Goal: Navigation & Orientation: Find specific page/section

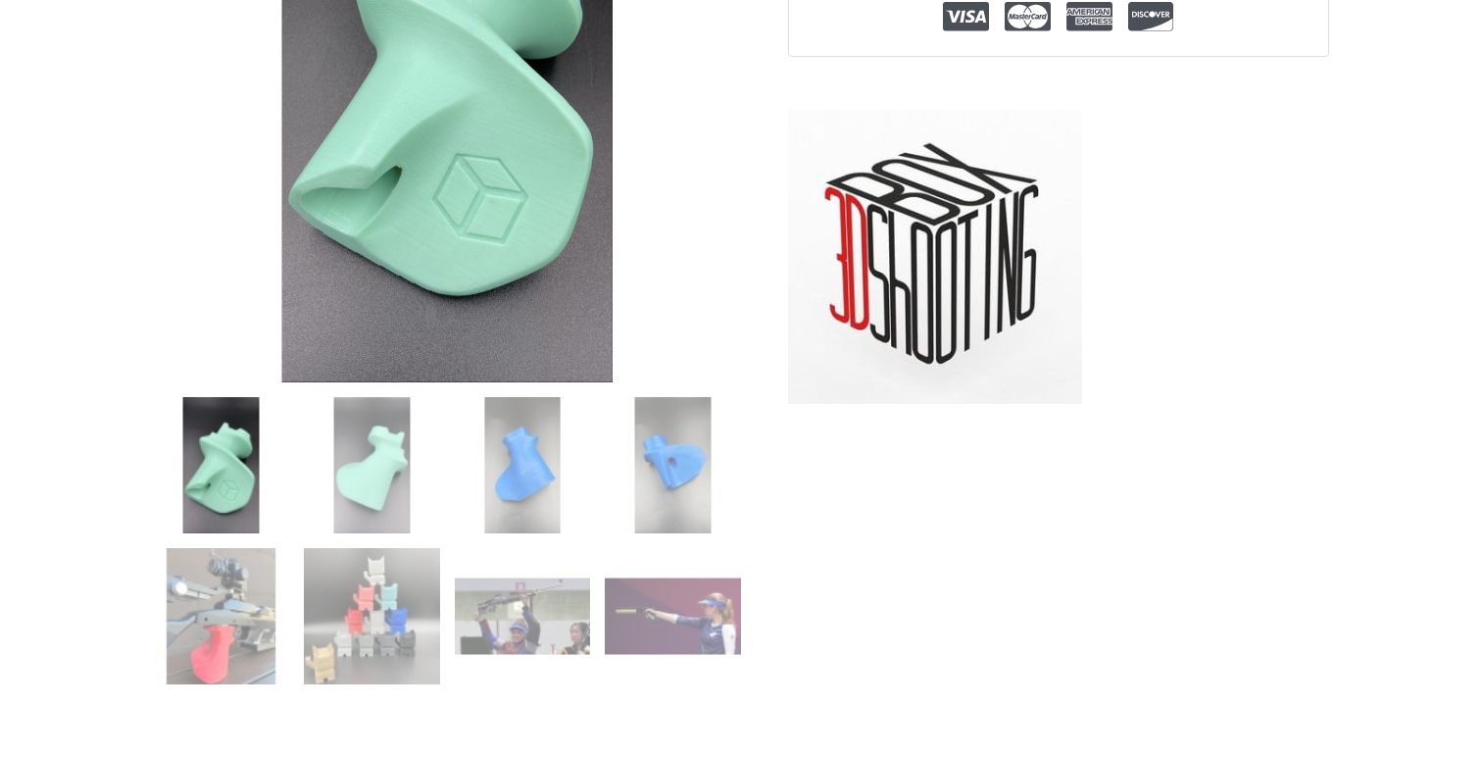
scroll to position [478, 0]
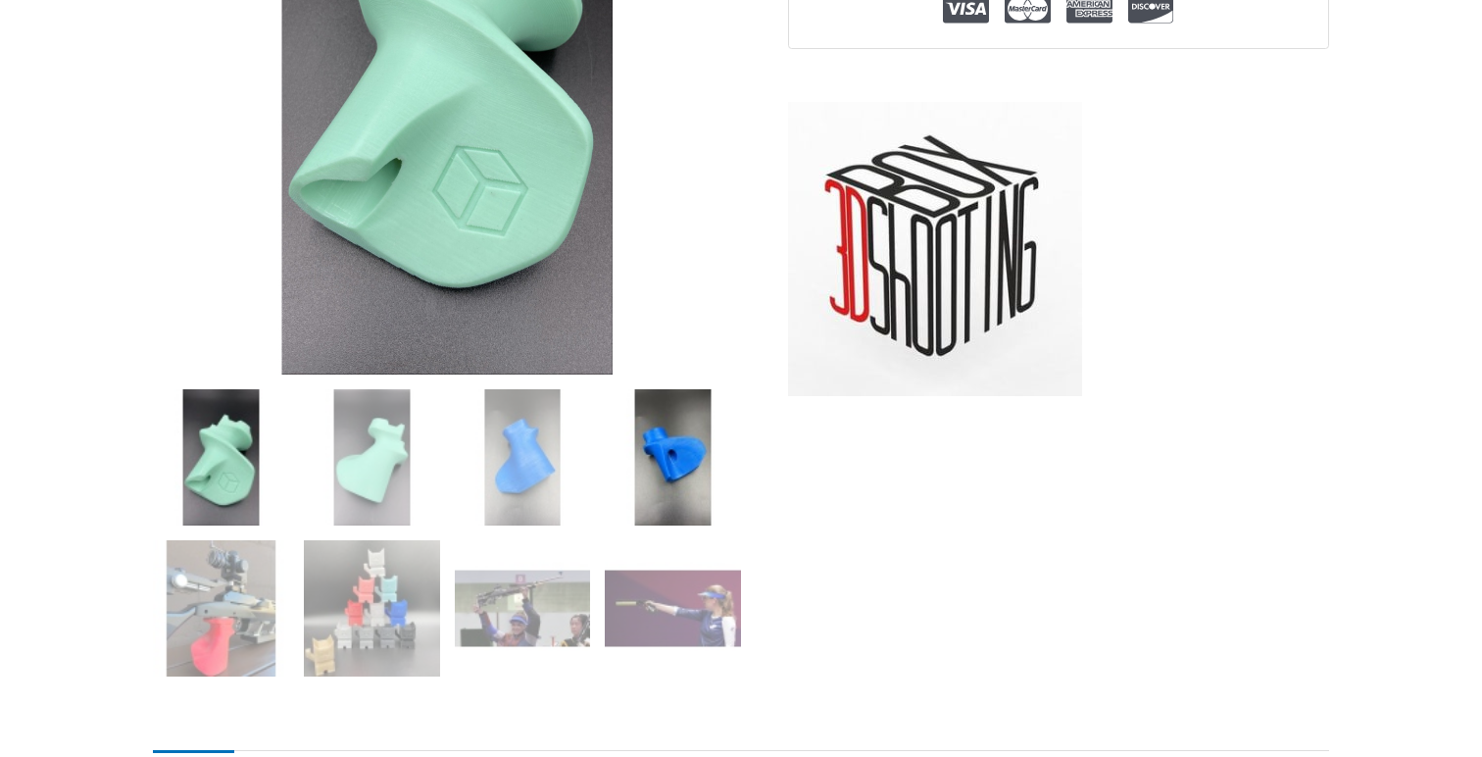
click at [668, 481] on img at bounding box center [673, 457] width 136 height 136
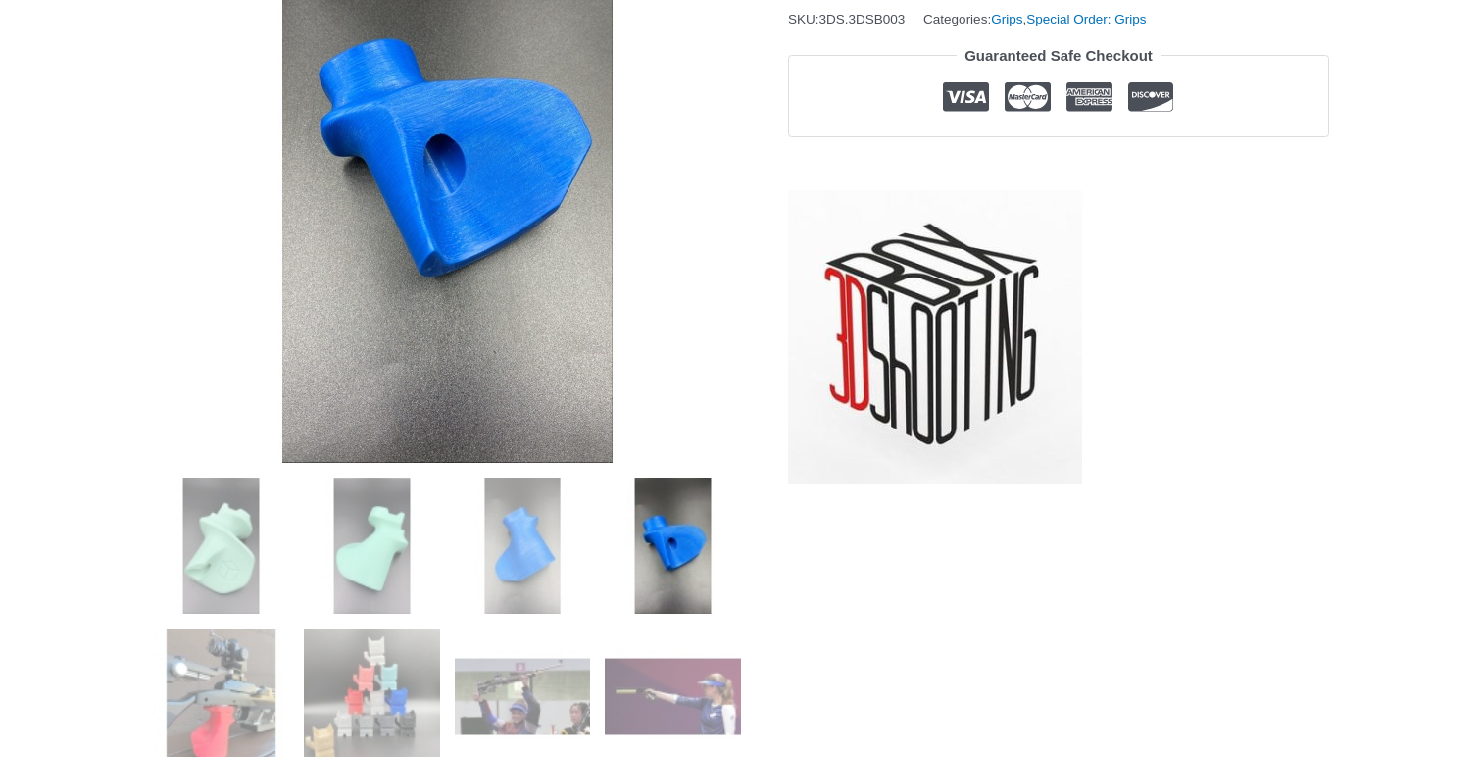
scroll to position [392, 0]
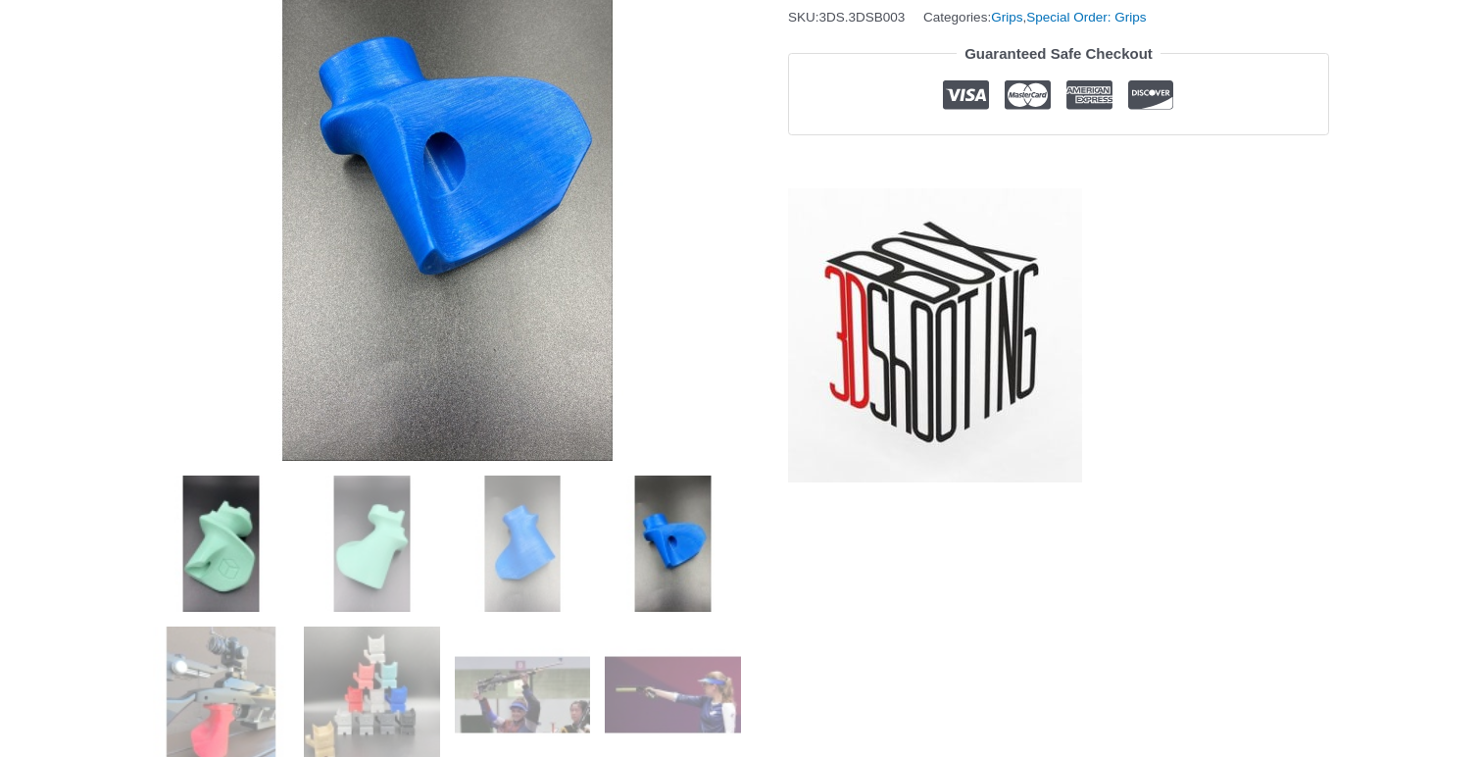
click at [206, 575] on img at bounding box center [221, 543] width 136 height 136
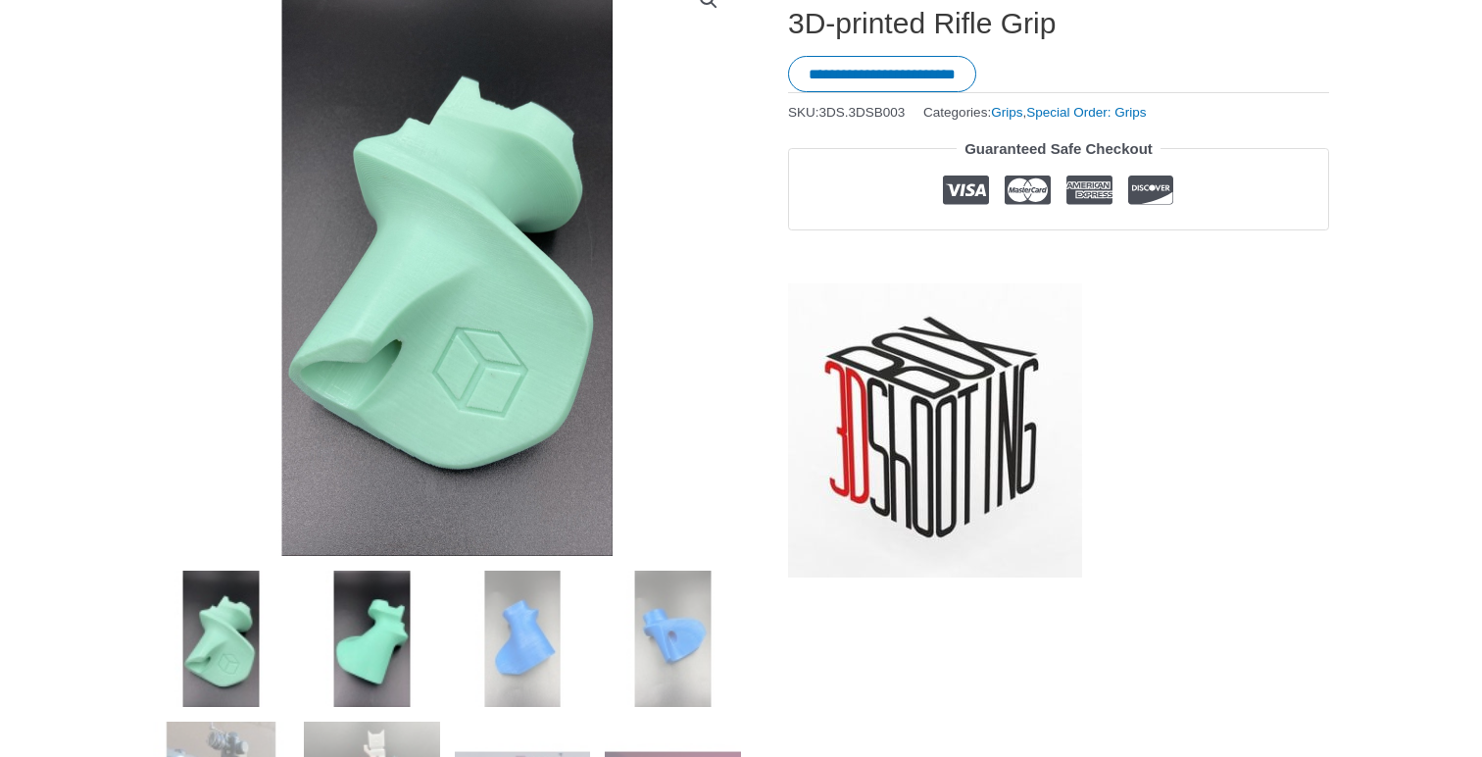
scroll to position [294, 0]
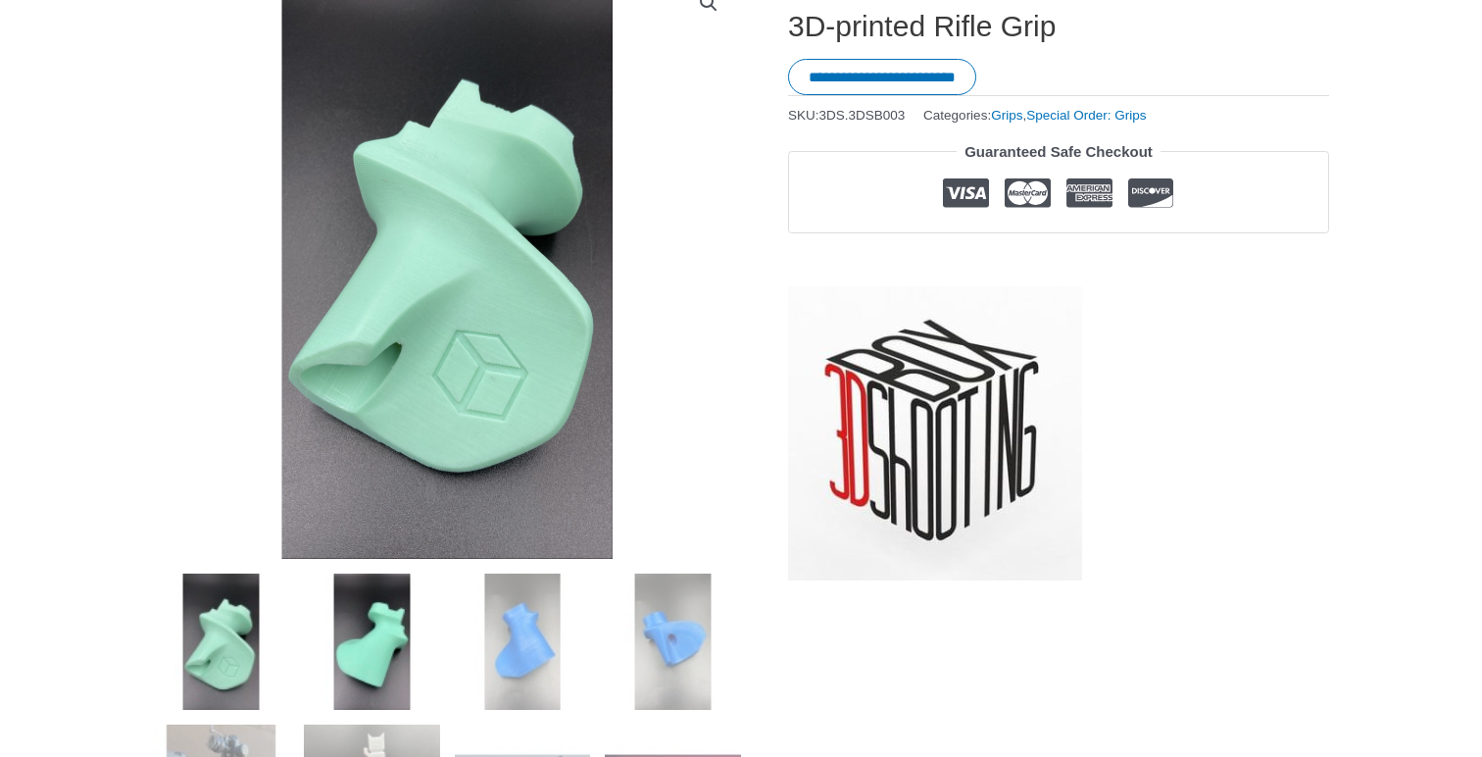
click at [389, 586] on img at bounding box center [372, 641] width 136 height 136
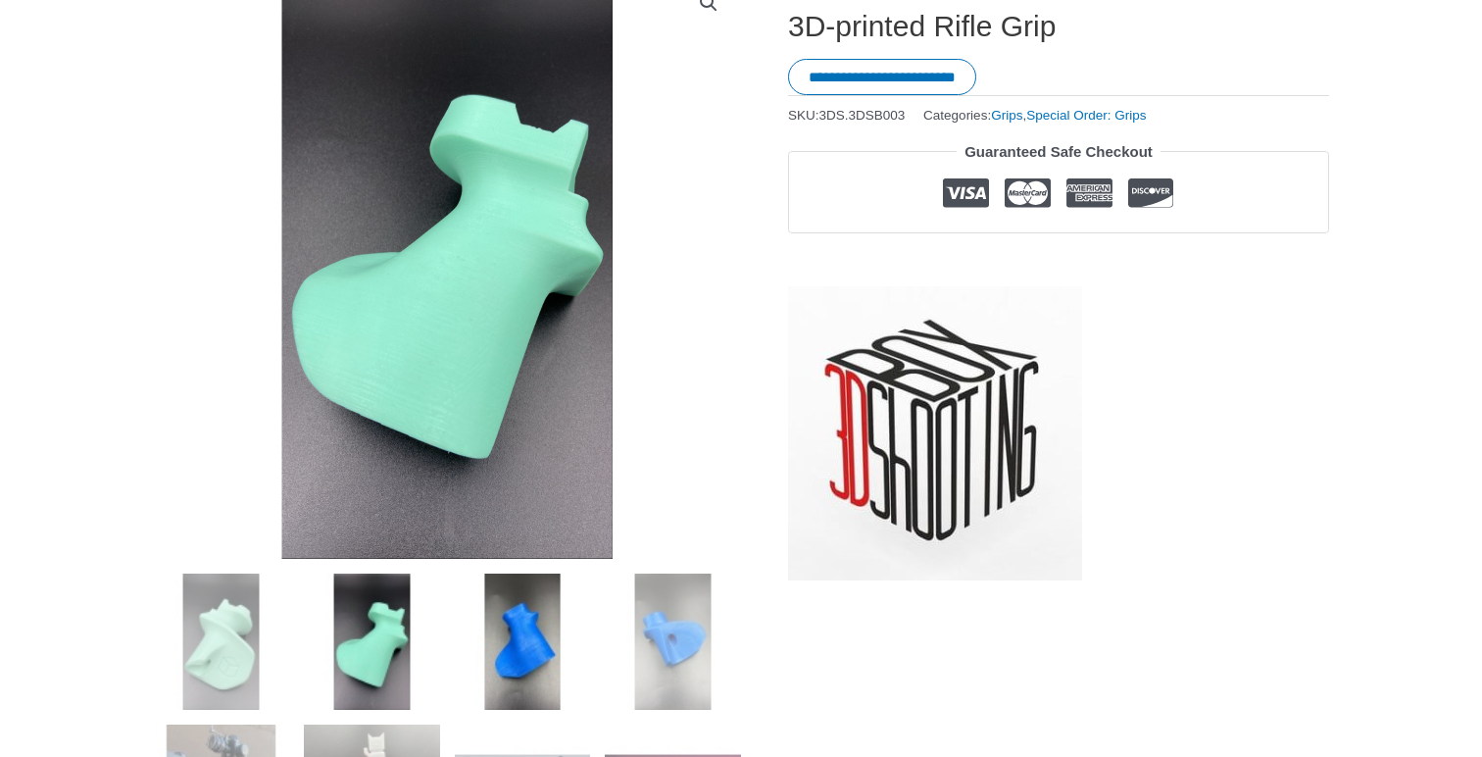
click at [512, 615] on img at bounding box center [523, 641] width 136 height 136
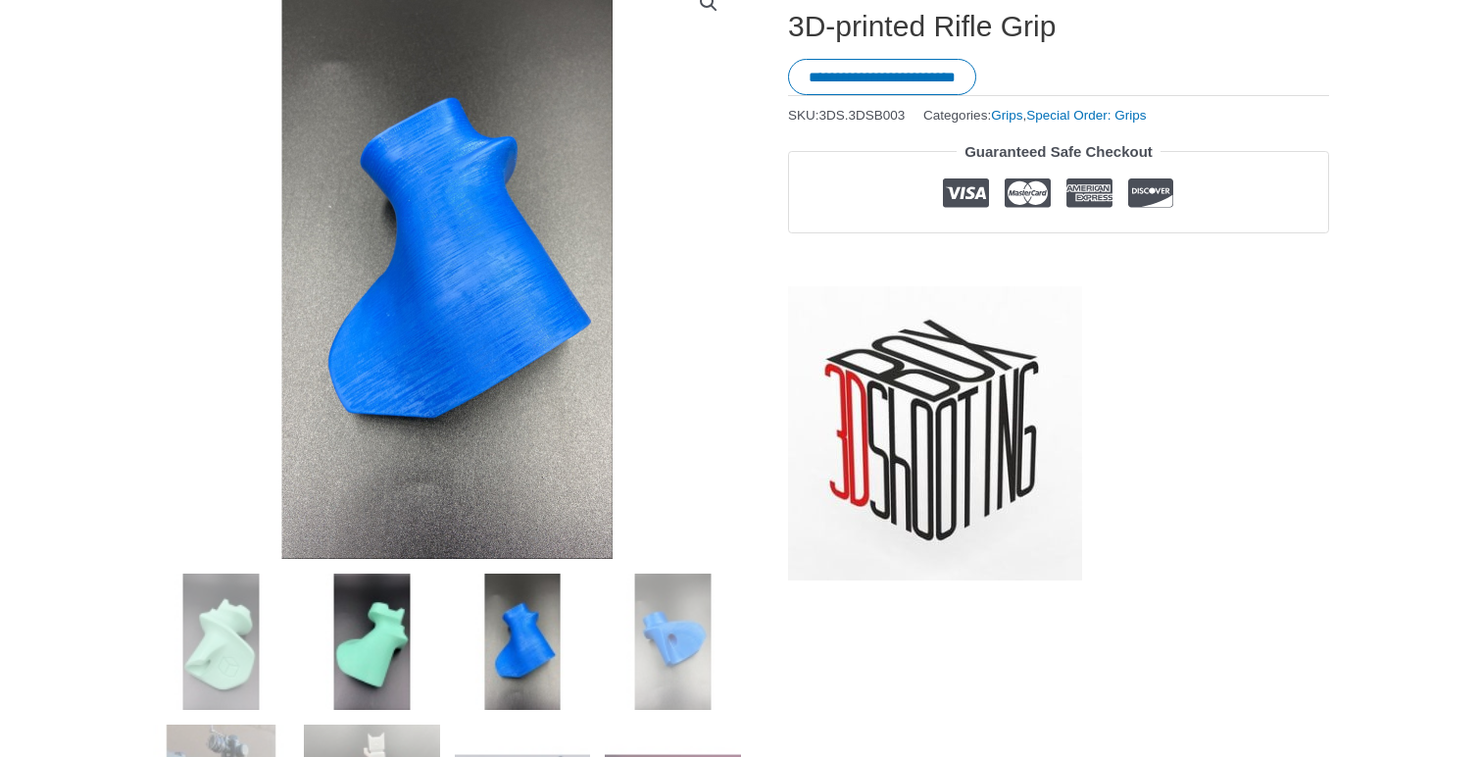
click at [354, 601] on img at bounding box center [372, 641] width 136 height 136
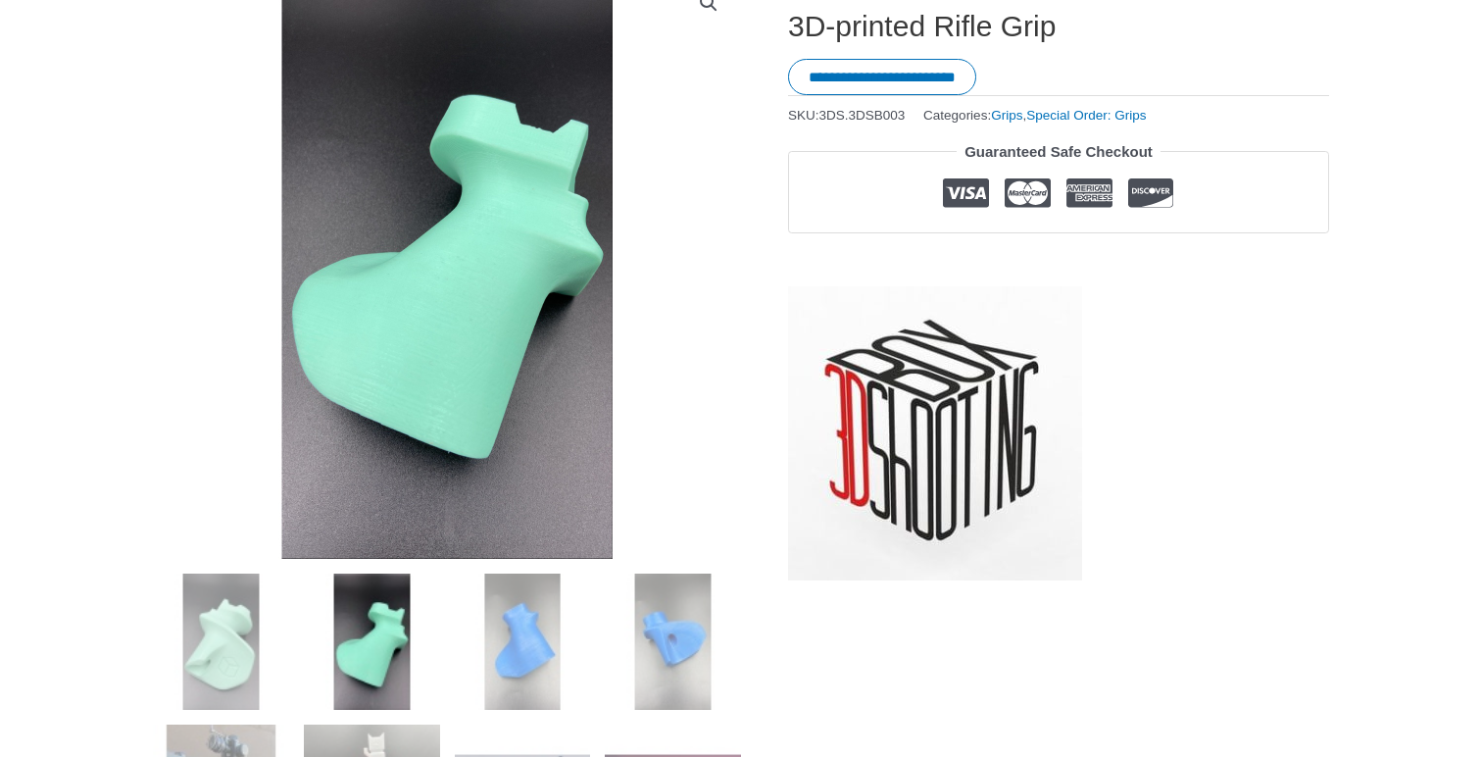
click at [354, 601] on img at bounding box center [372, 641] width 136 height 136
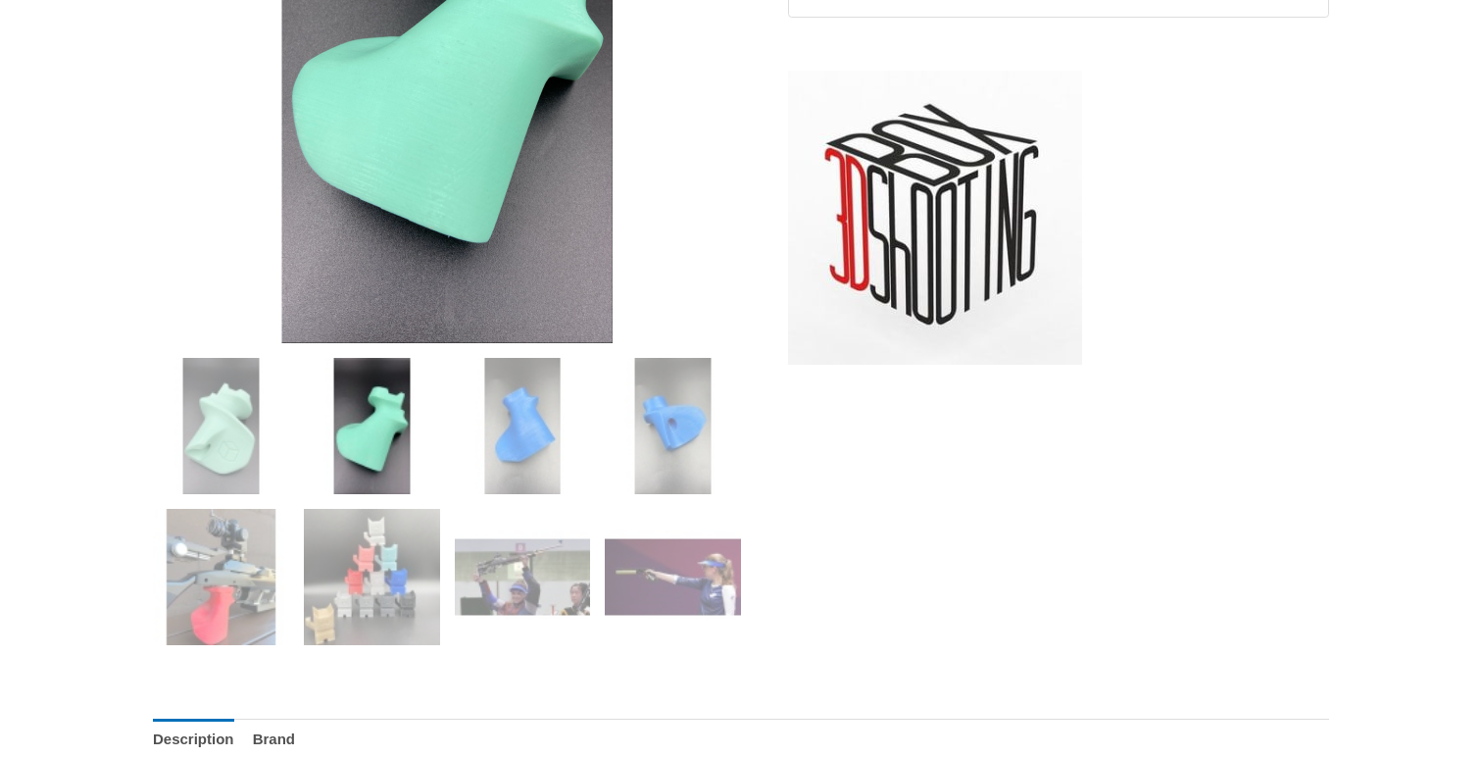
scroll to position [562, 0]
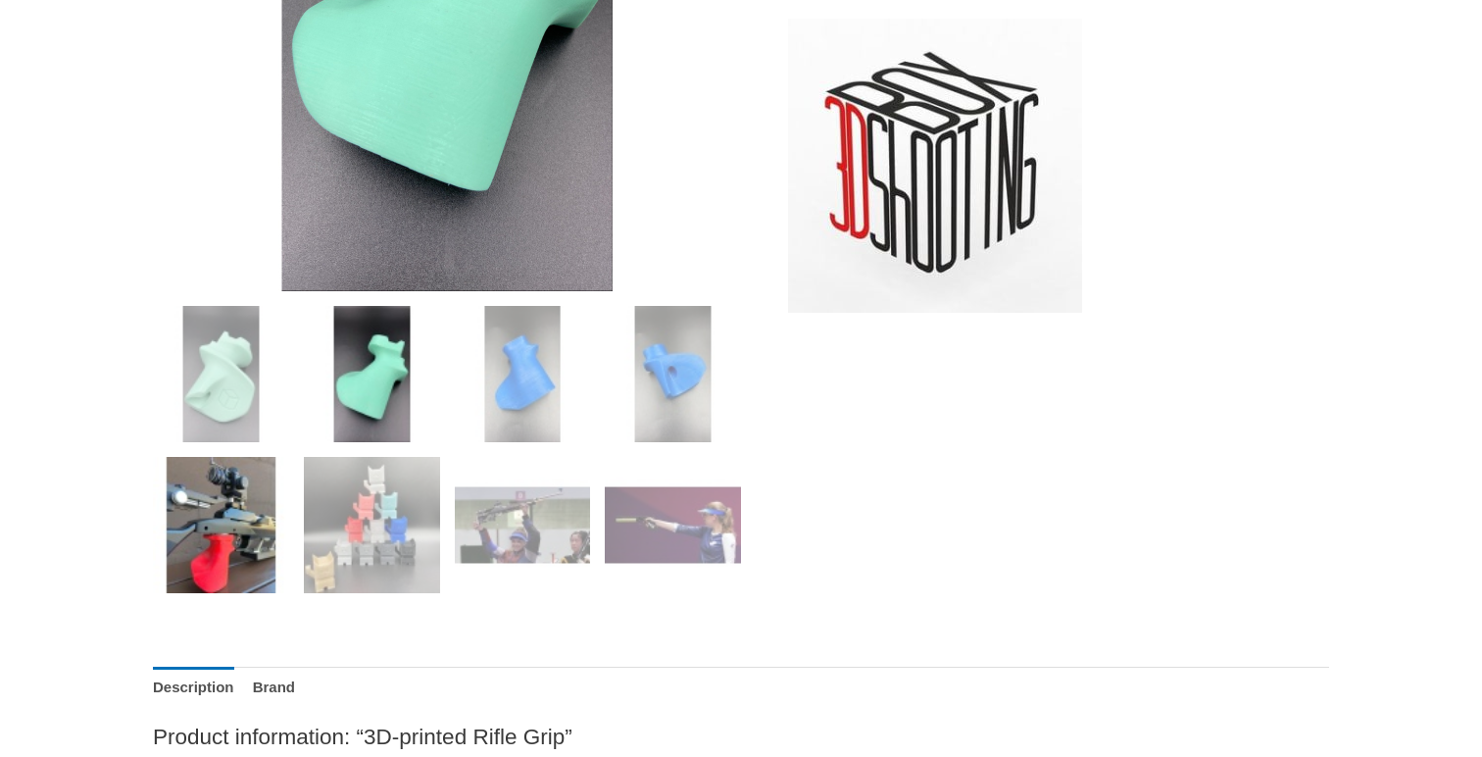
click at [237, 524] on img at bounding box center [221, 525] width 136 height 136
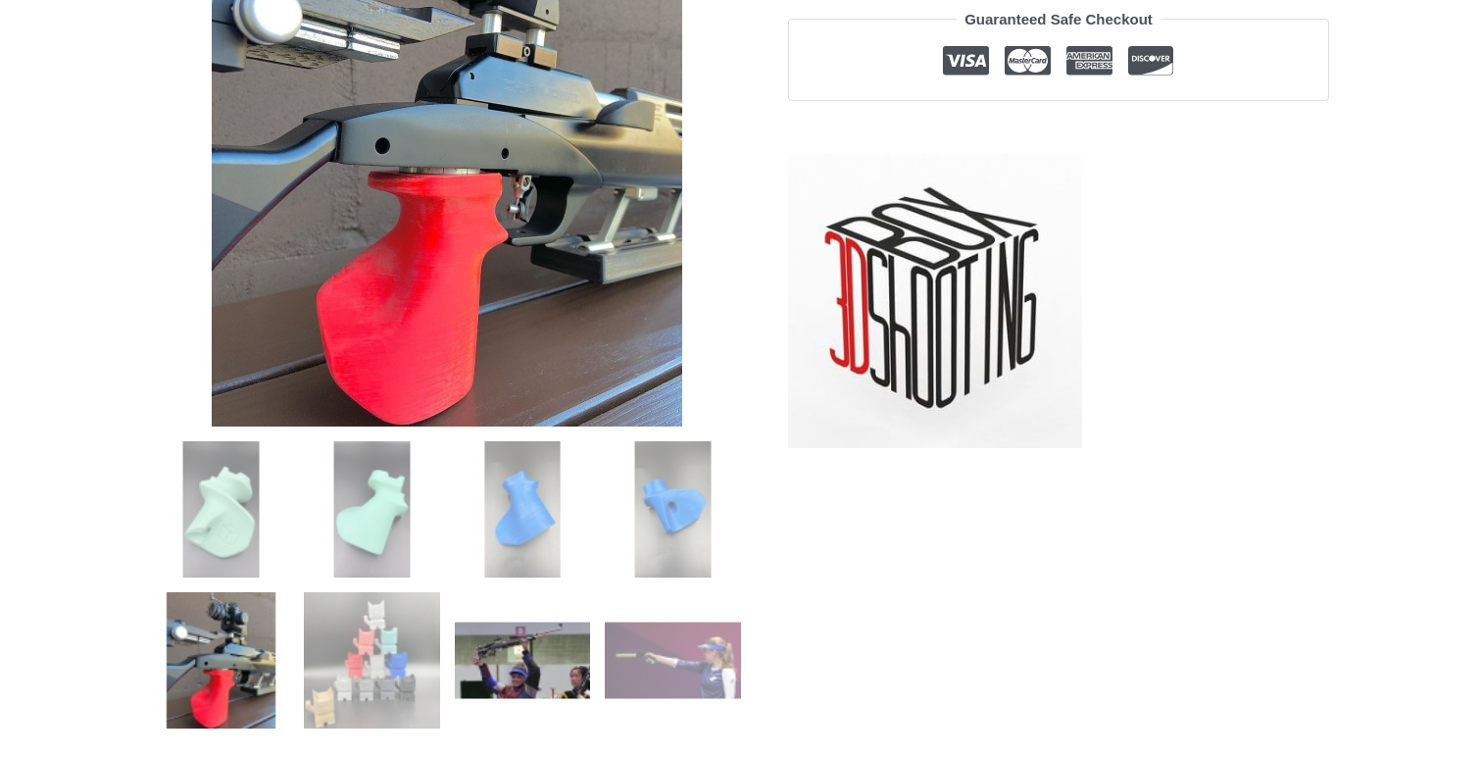
scroll to position [412, 0]
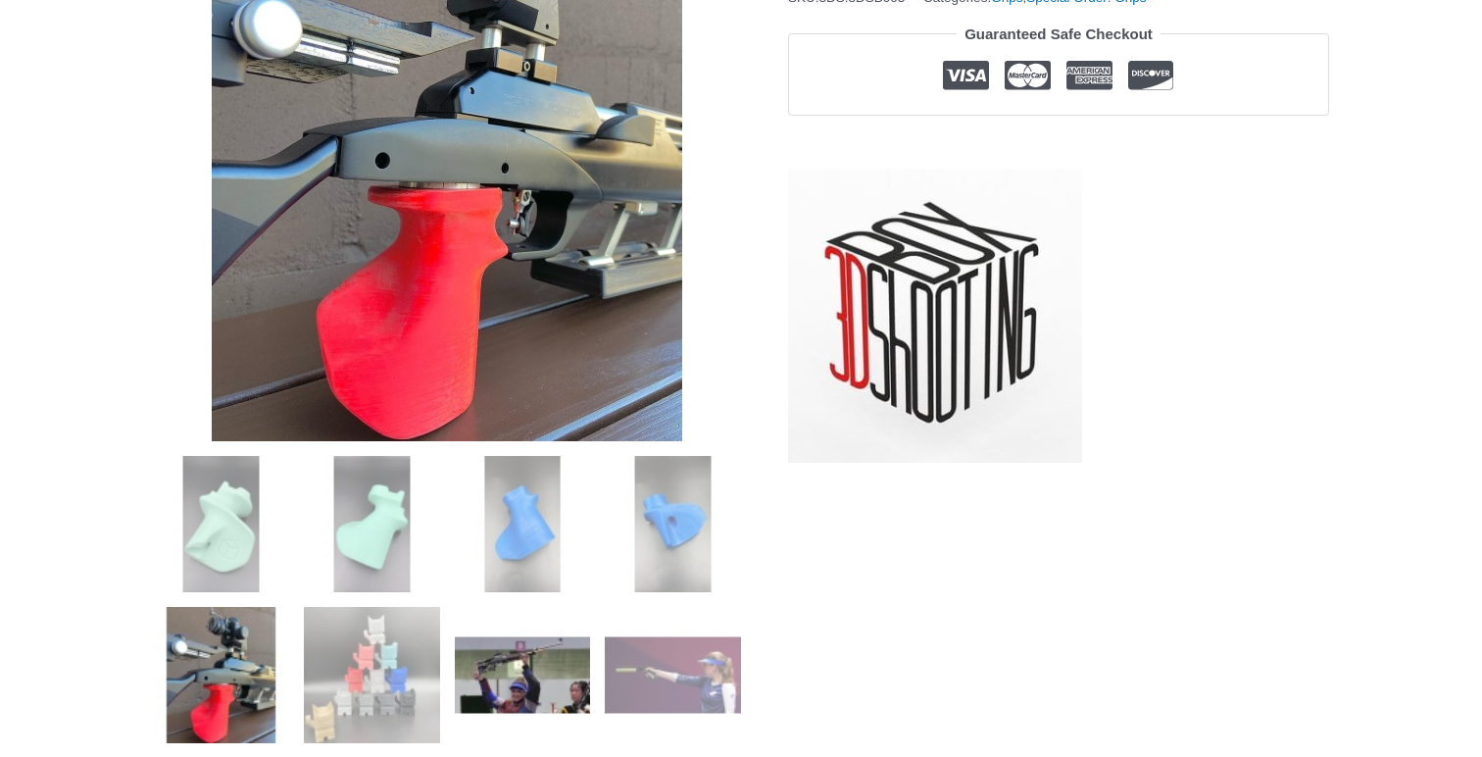
click at [533, 657] on img at bounding box center [523, 675] width 136 height 136
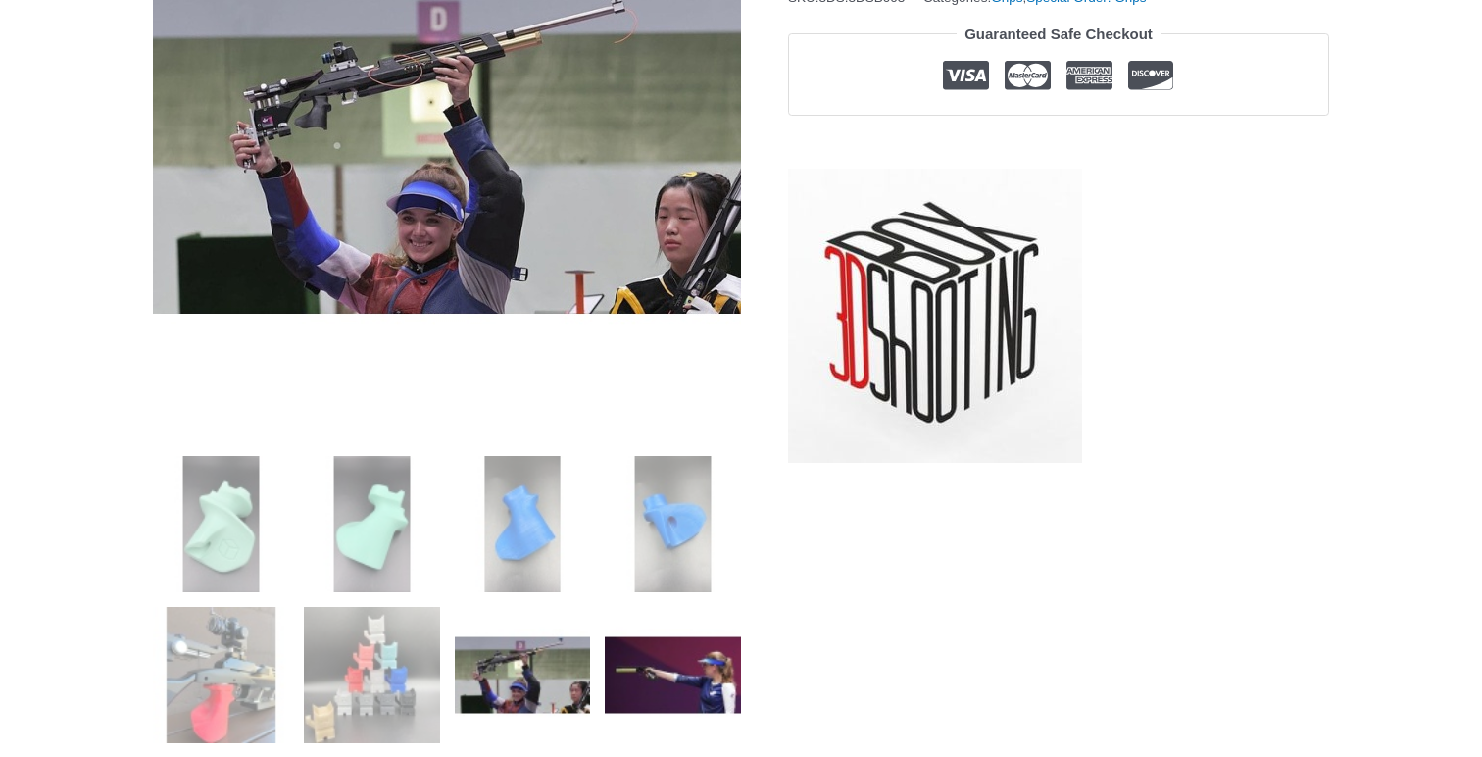
click at [650, 657] on img at bounding box center [673, 675] width 136 height 136
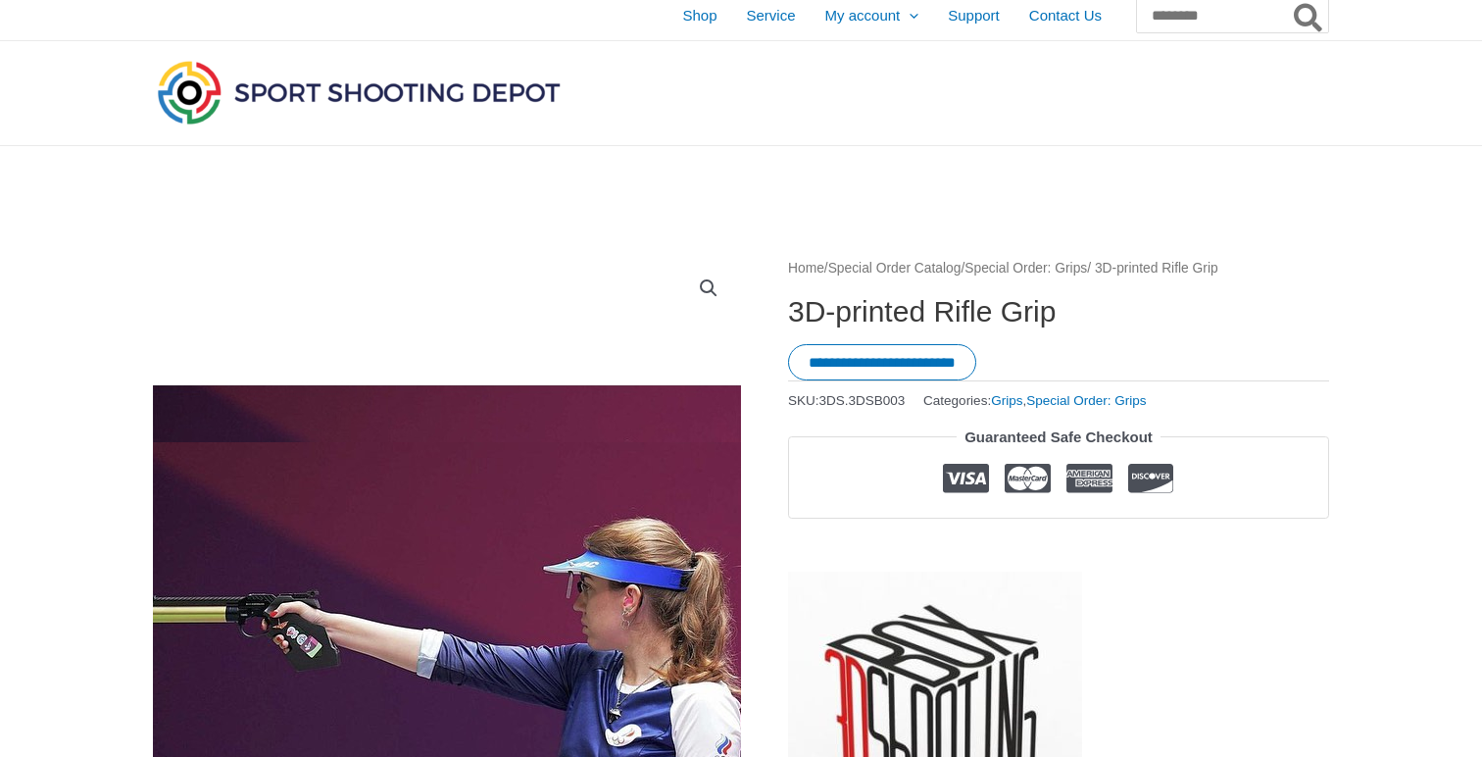
scroll to position [0, 0]
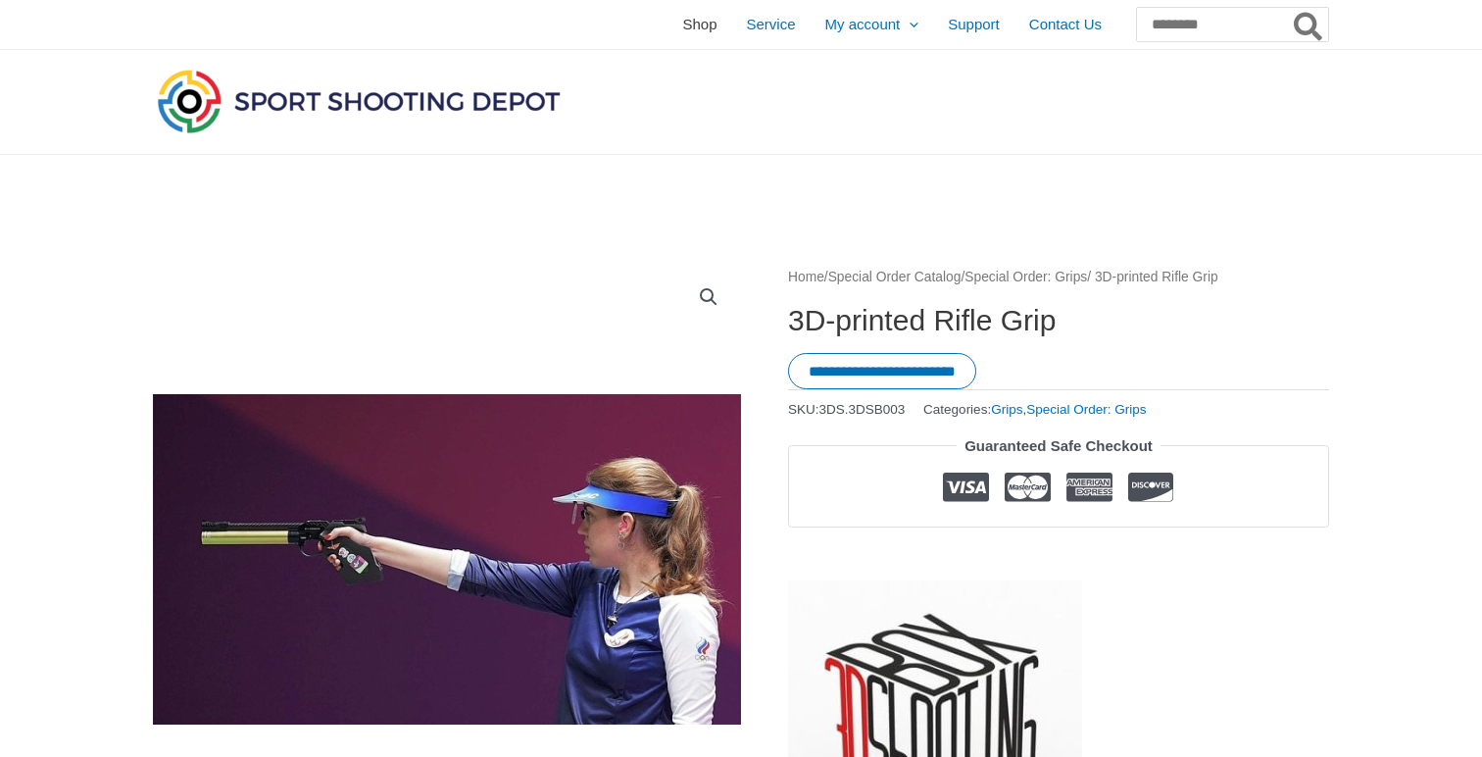
click at [682, 30] on span "Shop" at bounding box center [699, 24] width 34 height 49
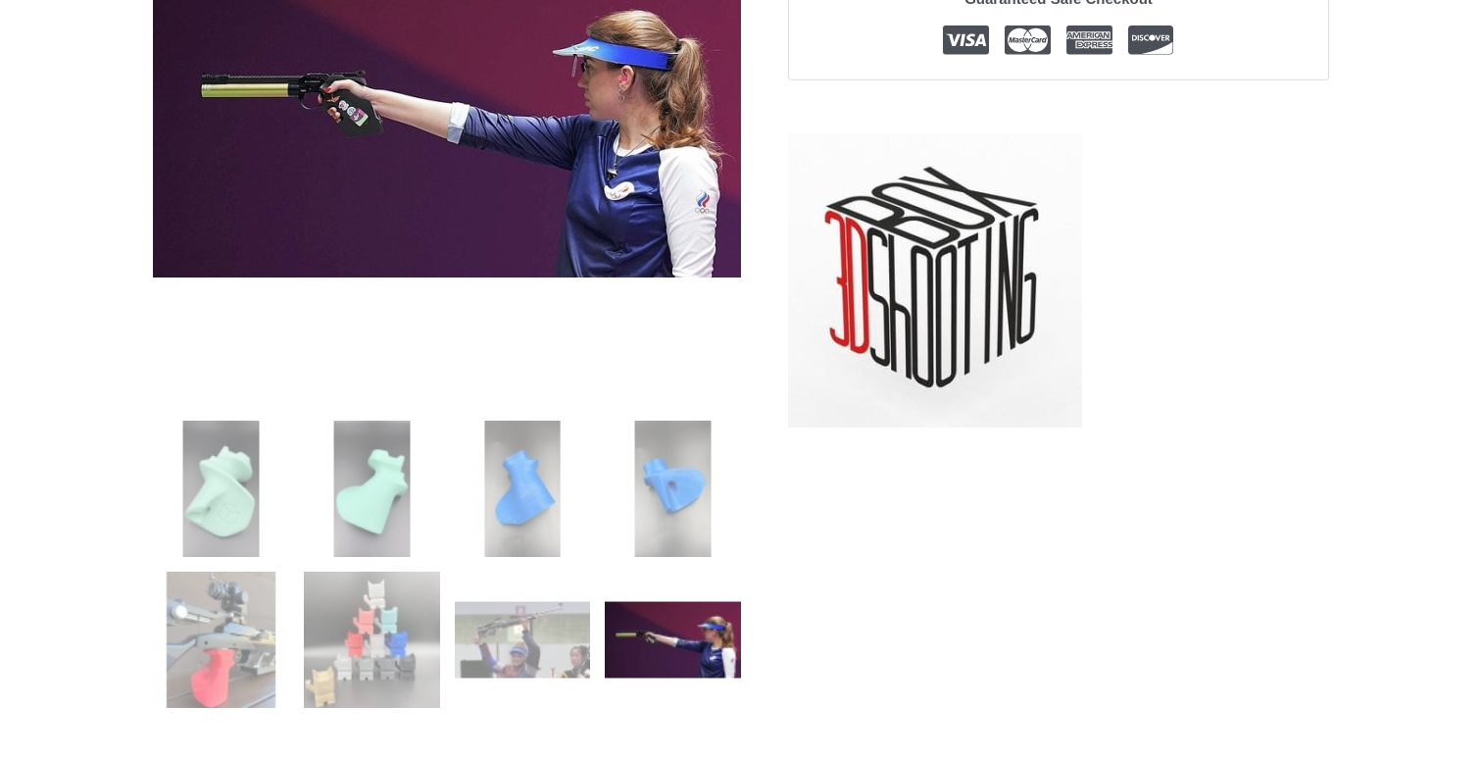
scroll to position [570, 0]
